Goal: Task Accomplishment & Management: Manage account settings

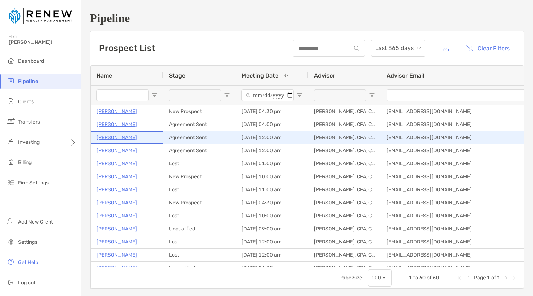
click at [129, 138] on p "[PERSON_NAME]" at bounding box center [116, 137] width 41 height 9
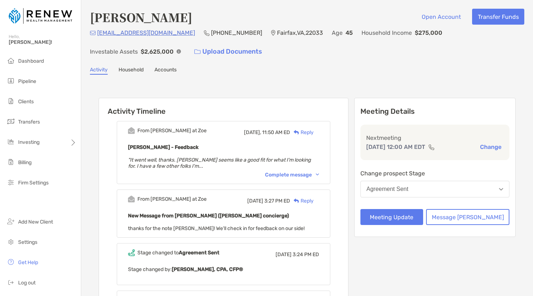
drag, startPoint x: 91, startPoint y: 19, endPoint x: 199, endPoint y: 19, distance: 108.7
click at [199, 19] on div "James Mcpherson Open Account Transfer Funds" at bounding box center [307, 17] width 434 height 17
copy h4 "[PERSON_NAME]"
